Goal: Task Accomplishment & Management: Manage account settings

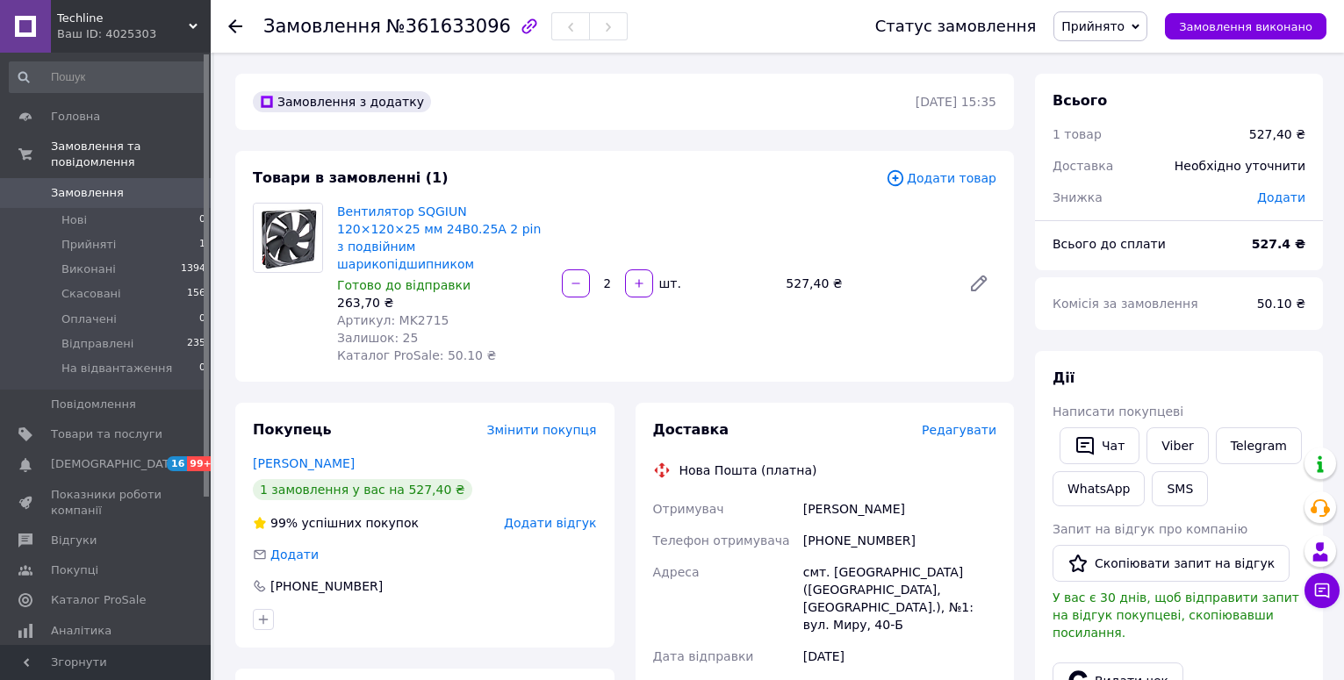
click at [1097, 29] on span "Прийнято" at bounding box center [1092, 26] width 63 height 14
click at [1106, 161] on li "На відвантаження" at bounding box center [1118, 167] width 128 height 26
click at [952, 423] on span "Редагувати" at bounding box center [959, 430] width 75 height 14
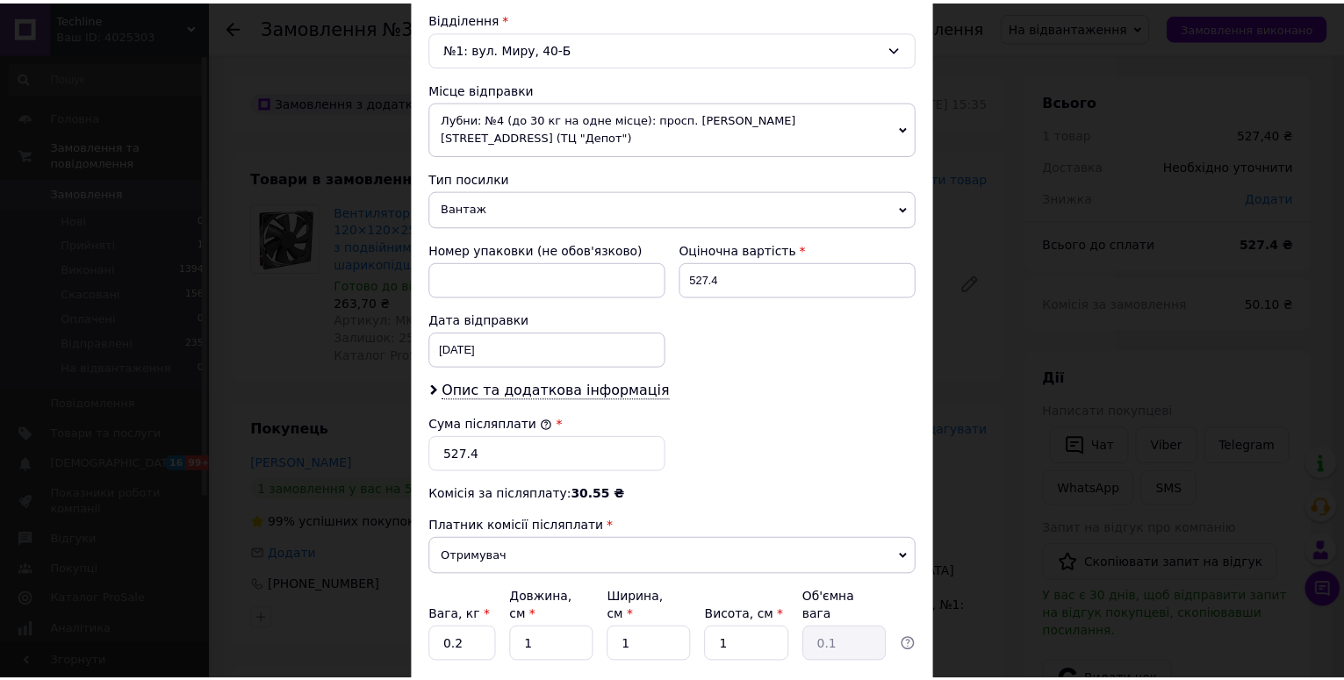
scroll to position [659, 0]
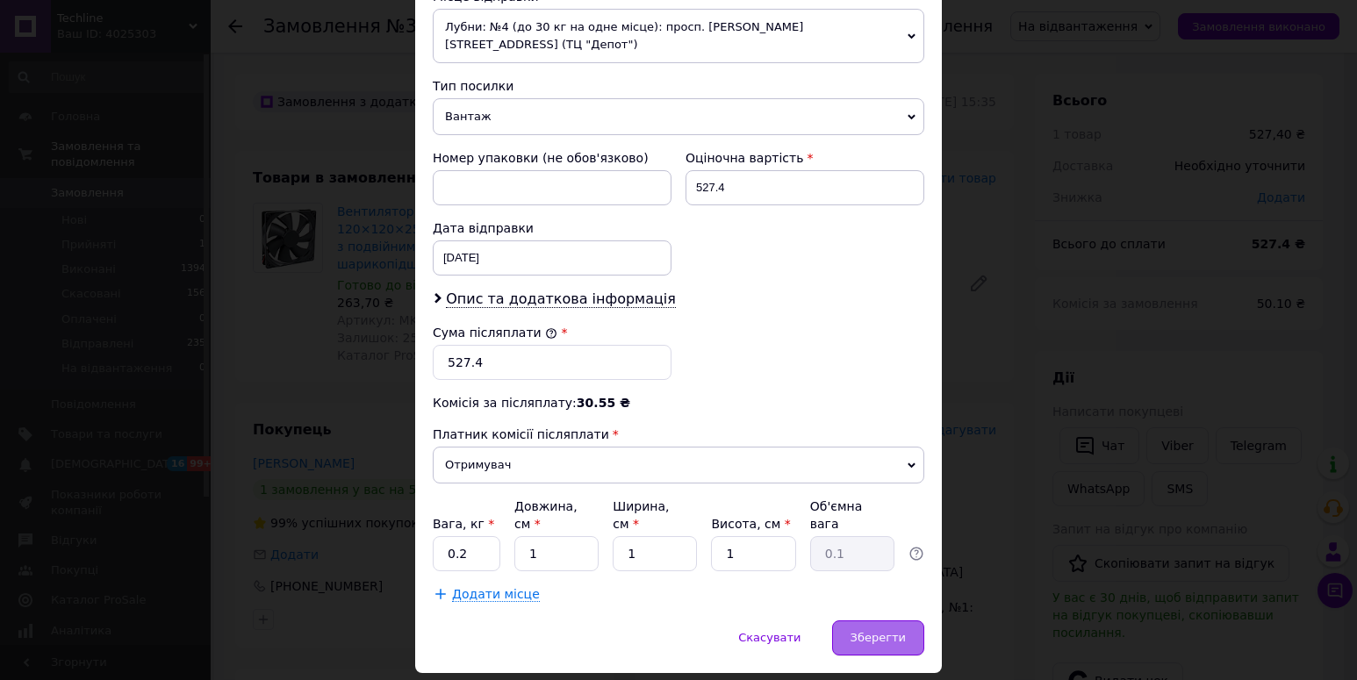
click at [888, 631] on span "Зберегти" at bounding box center [878, 637] width 55 height 13
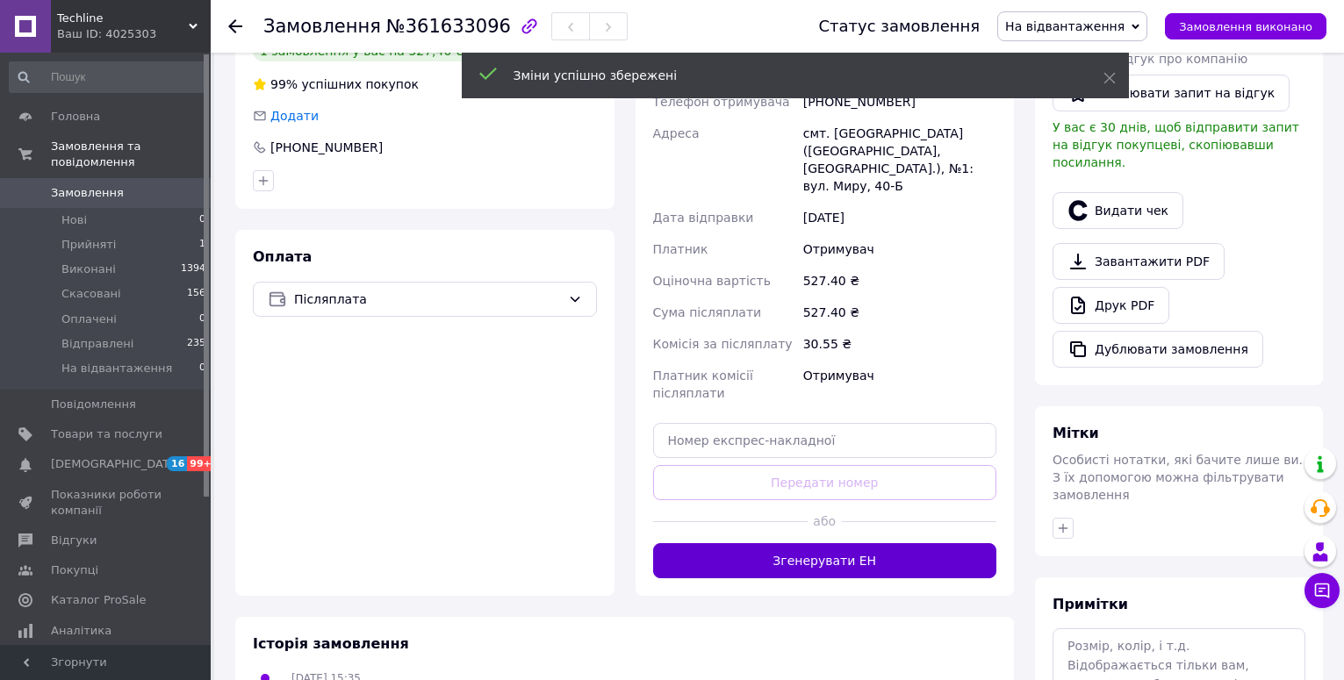
click at [860, 546] on button "Згенерувати ЕН" at bounding box center [825, 560] width 344 height 35
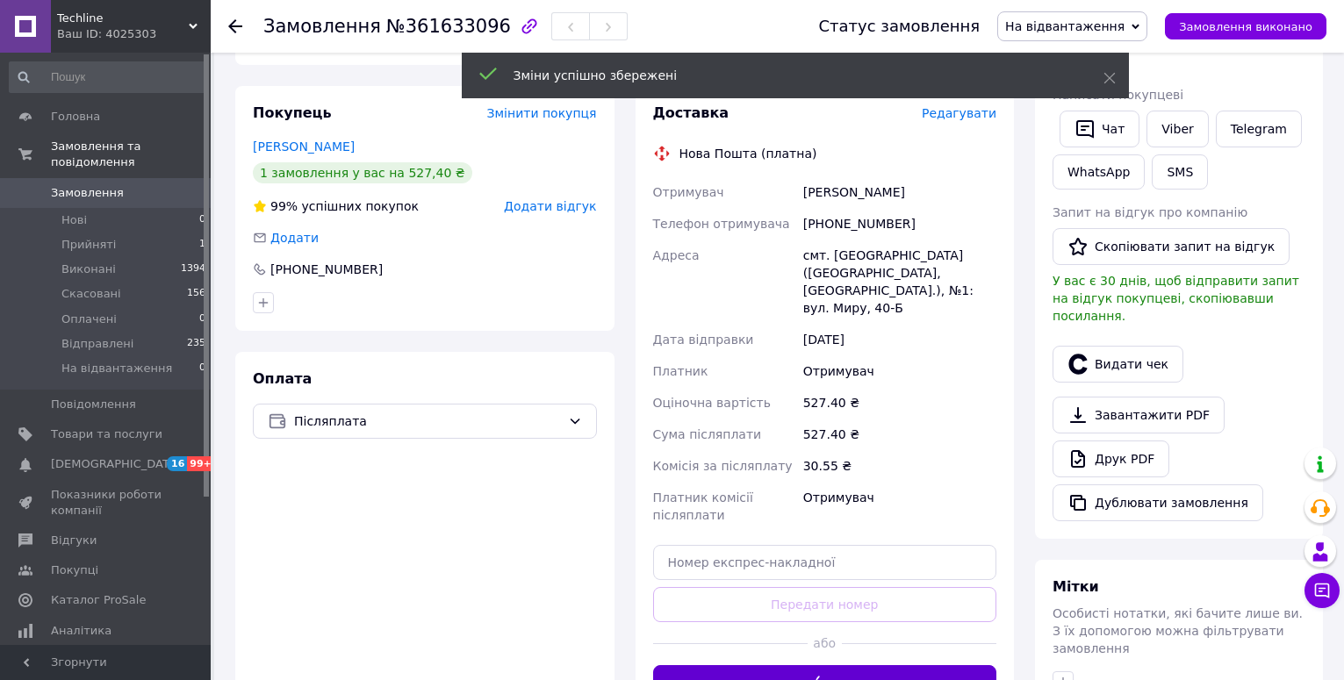
scroll to position [88, 0]
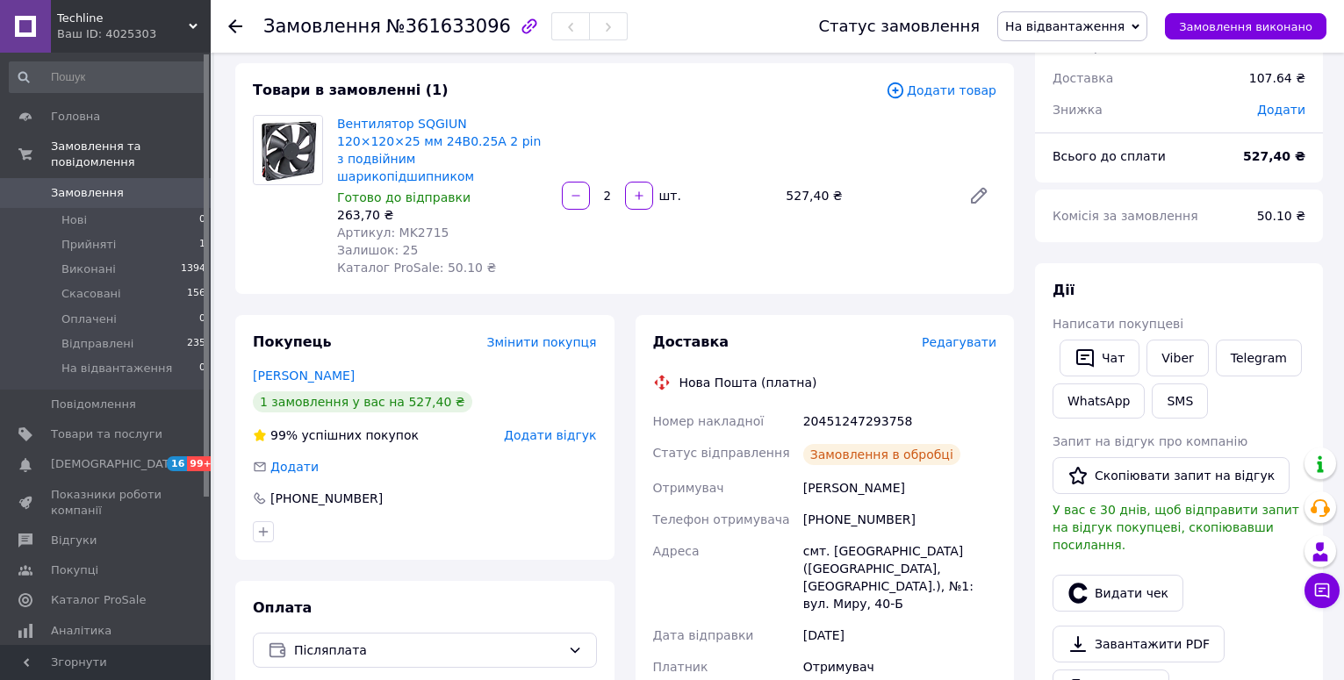
click at [844, 406] on div "20451247293758" at bounding box center [900, 422] width 200 height 32
copy div "20451247293758"
click at [1178, 400] on button "SMS" at bounding box center [1180, 401] width 56 height 35
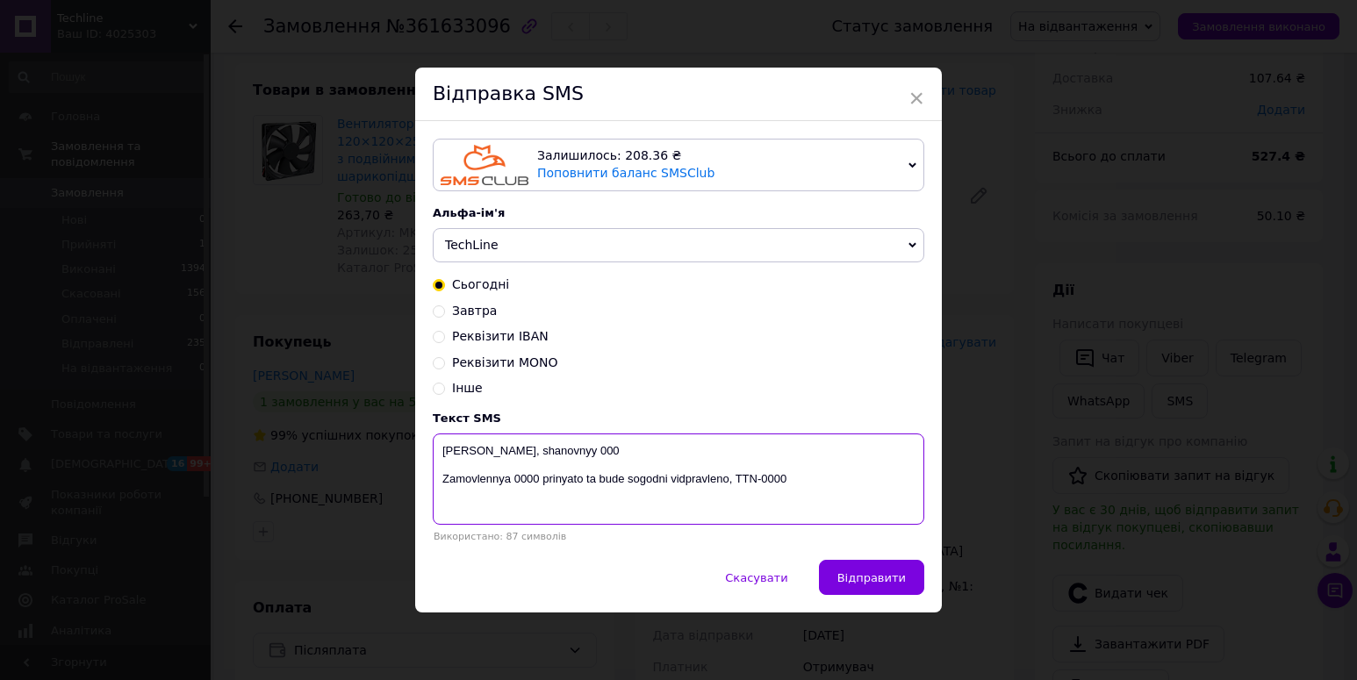
click at [769, 486] on textarea "[PERSON_NAME], shanovnyy 000 Zamovlennya 0000 prinyato ta bude sogodni vidpravl…" at bounding box center [679, 479] width 492 height 91
paste textarea "20451247293758"
click at [522, 484] on textarea "[PERSON_NAME], shanovnyy 000 Zamovlennya 0000 prinyato ta bude sogodni vidpravl…" at bounding box center [679, 479] width 492 height 91
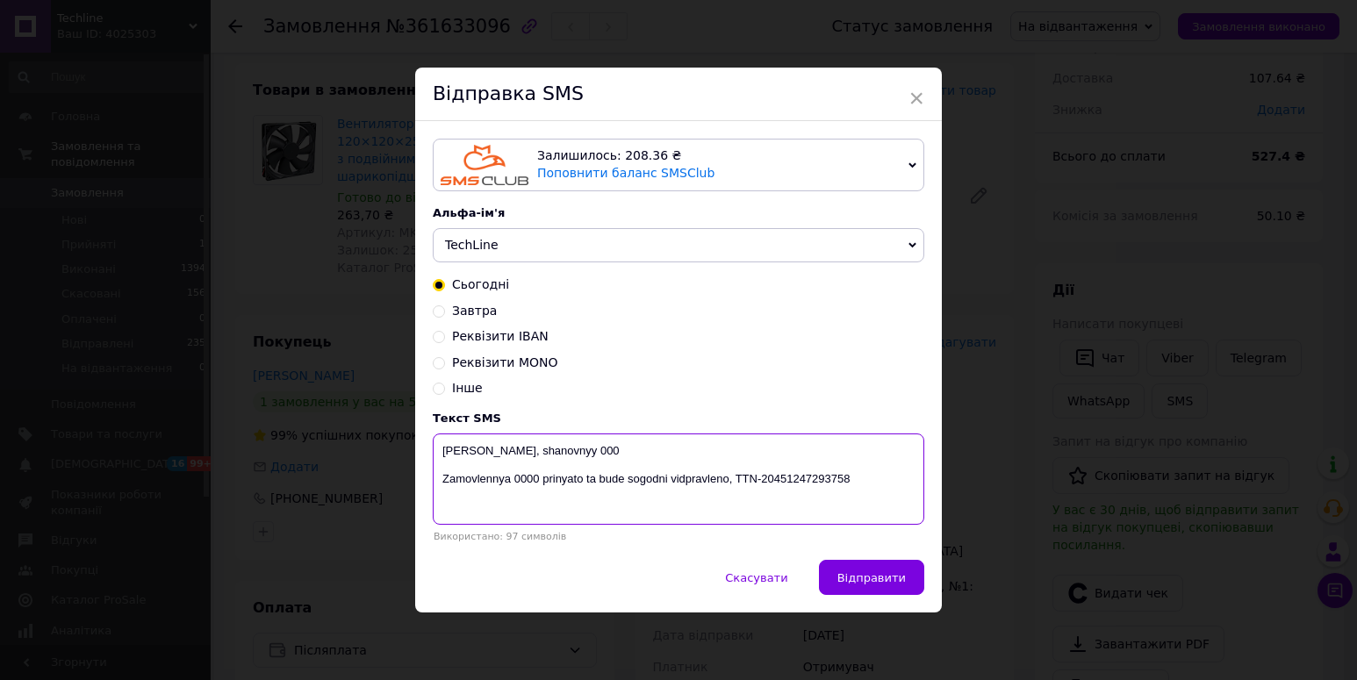
paste textarea "361633096"
drag, startPoint x: 537, startPoint y: 453, endPoint x: 590, endPoint y: 453, distance: 52.7
click at [590, 453] on textarea "[PERSON_NAME], shanovnyy 000 Zamovlennya 361633096 prinyato ta bude sogodni vid…" at bounding box center [679, 479] width 492 height 91
paste textarea "[PERSON_NAME]"
type textarea "[PERSON_NAME], [PERSON_NAME] Zamovlennya 361633096 prinyato ta bude sogodni vid…"
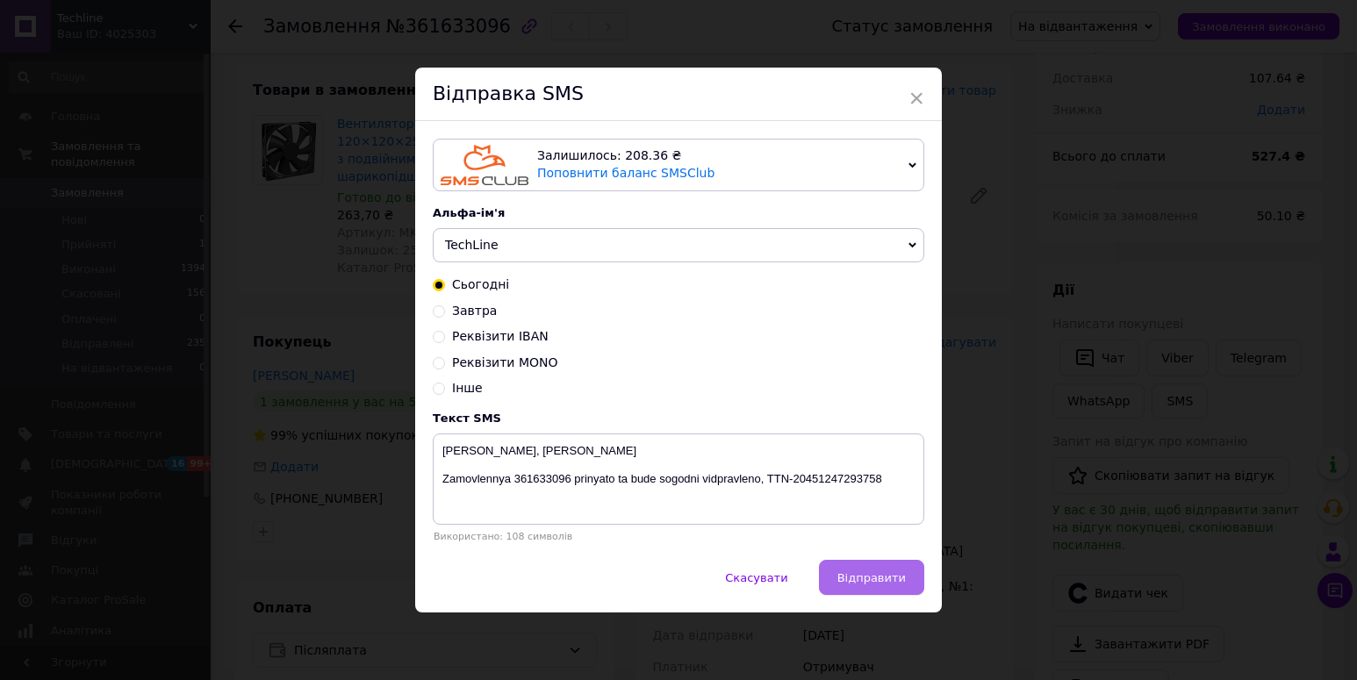
click at [873, 585] on span "Відправити" at bounding box center [872, 578] width 68 height 13
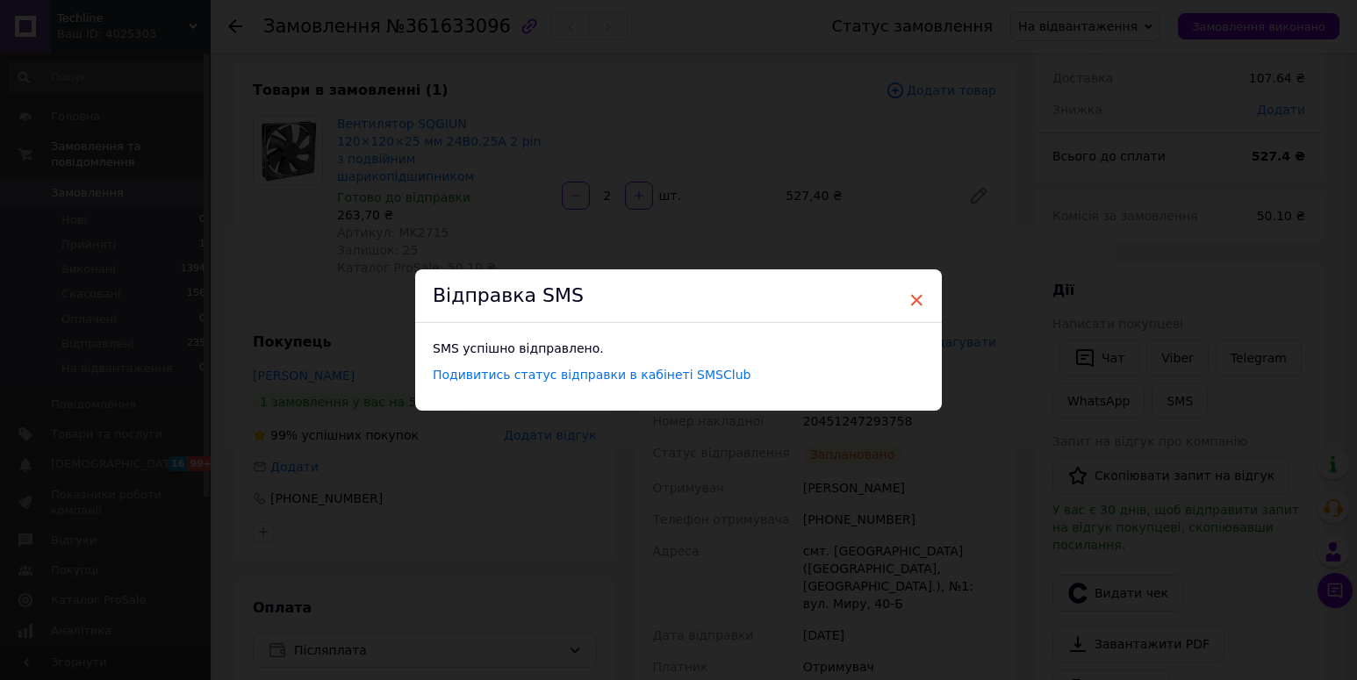
click at [918, 287] on span "×" at bounding box center [917, 300] width 16 height 30
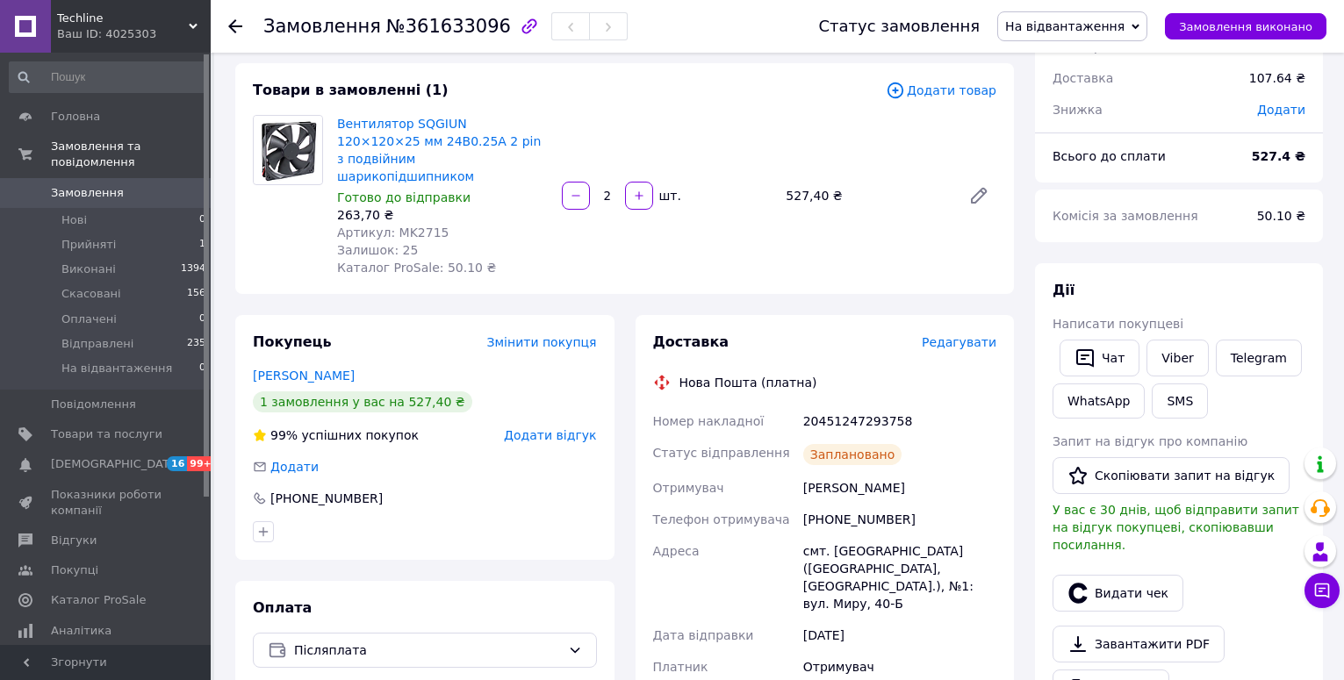
click at [413, 226] on span "Артикул: MK2715" at bounding box center [392, 233] width 111 height 14
copy span "MK2715"
click at [867, 408] on div "20451247293758" at bounding box center [900, 422] width 200 height 32
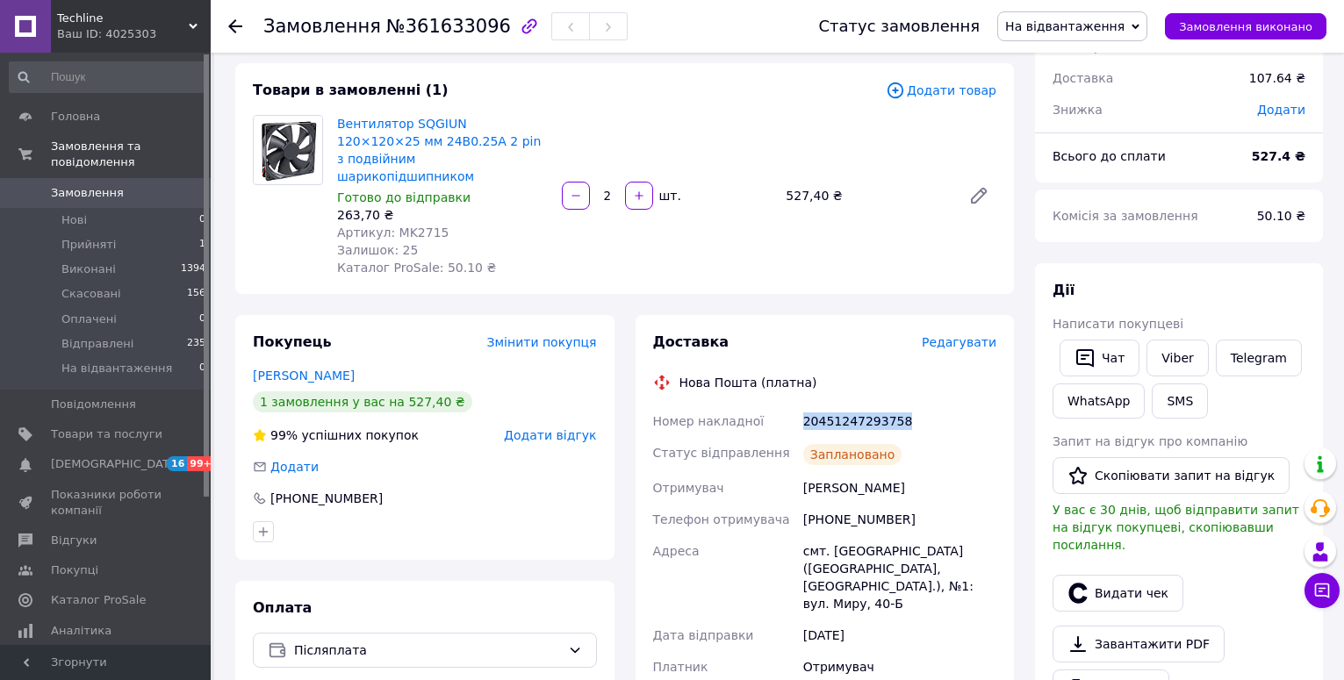
copy div "20451247293758"
click at [156, 210] on li "Нові 0" at bounding box center [108, 220] width 216 height 25
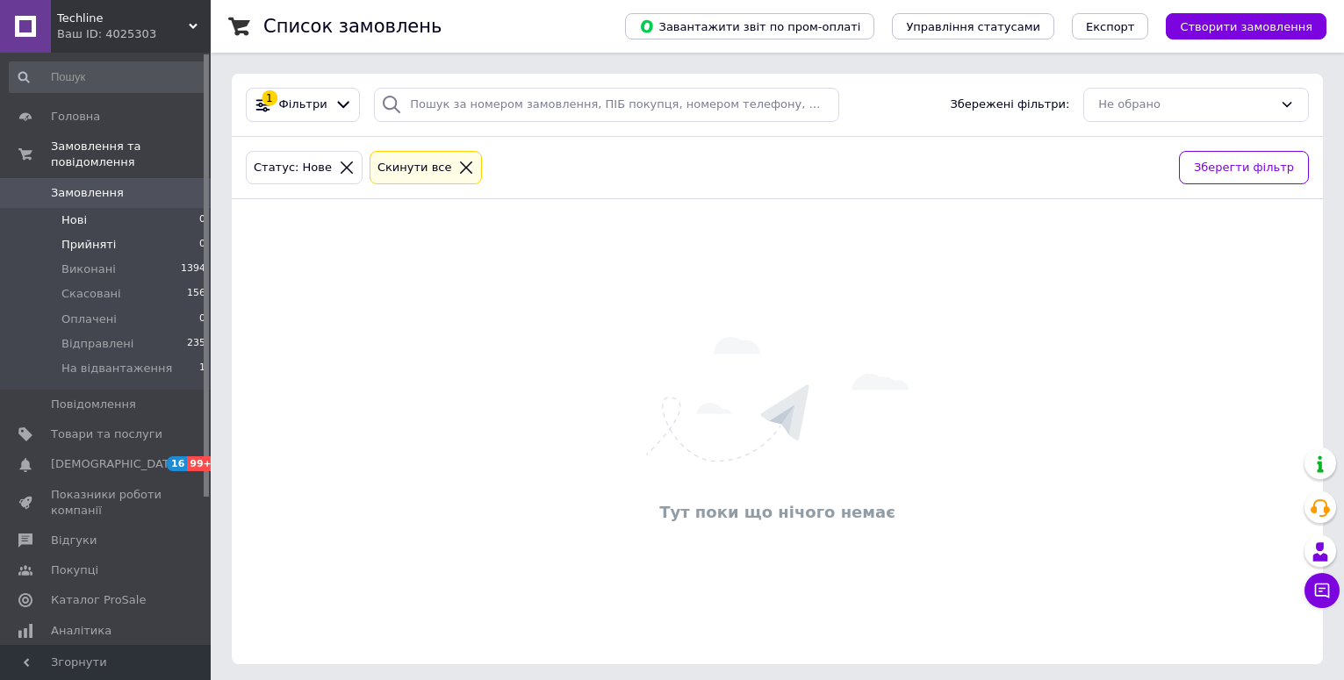
click at [148, 233] on li "Прийняті 0" at bounding box center [108, 245] width 216 height 25
click at [106, 312] on span "Оплачені" at bounding box center [88, 320] width 55 height 16
